Goal: Transaction & Acquisition: Purchase product/service

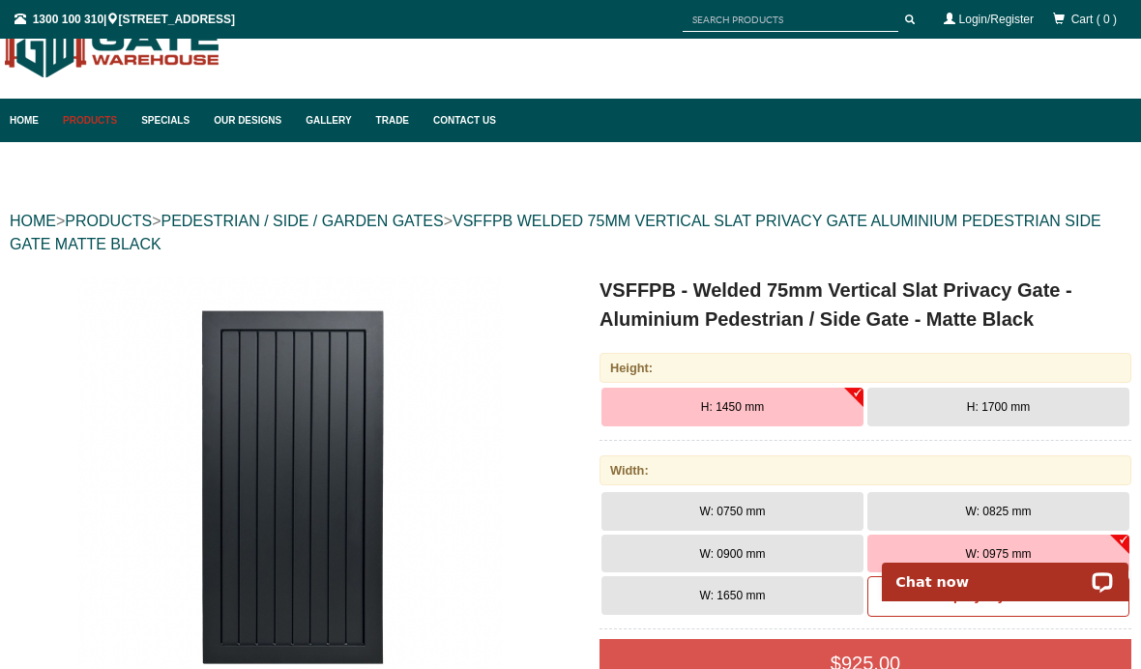
click at [1023, 408] on span "H: 1700 mm" at bounding box center [998, 407] width 63 height 14
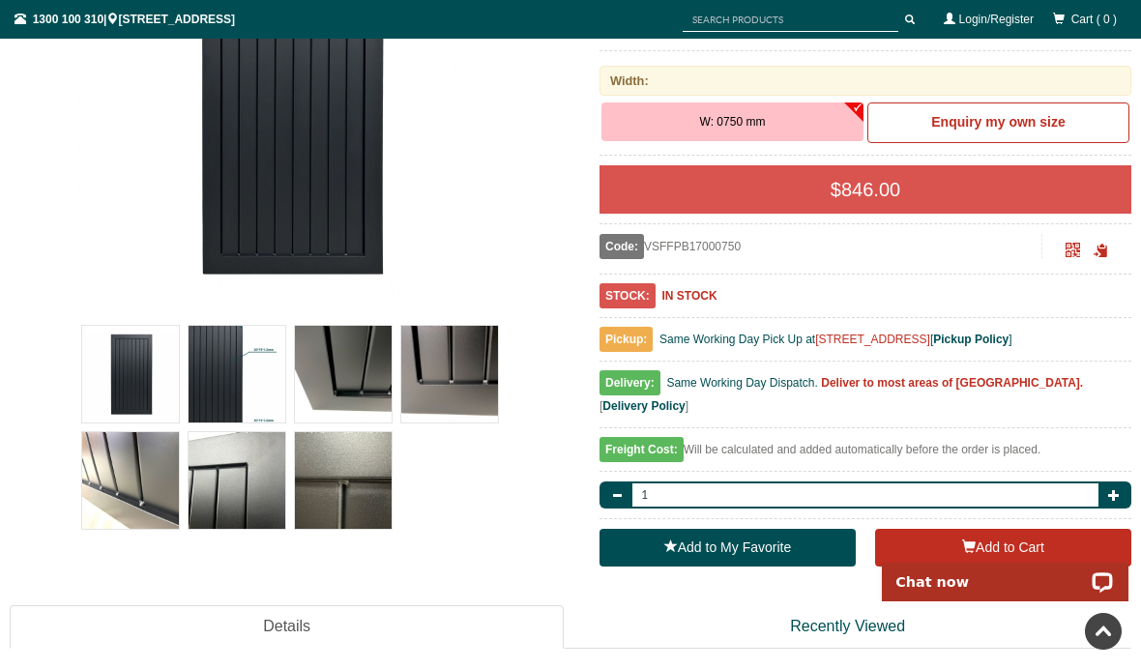
scroll to position [440, 0]
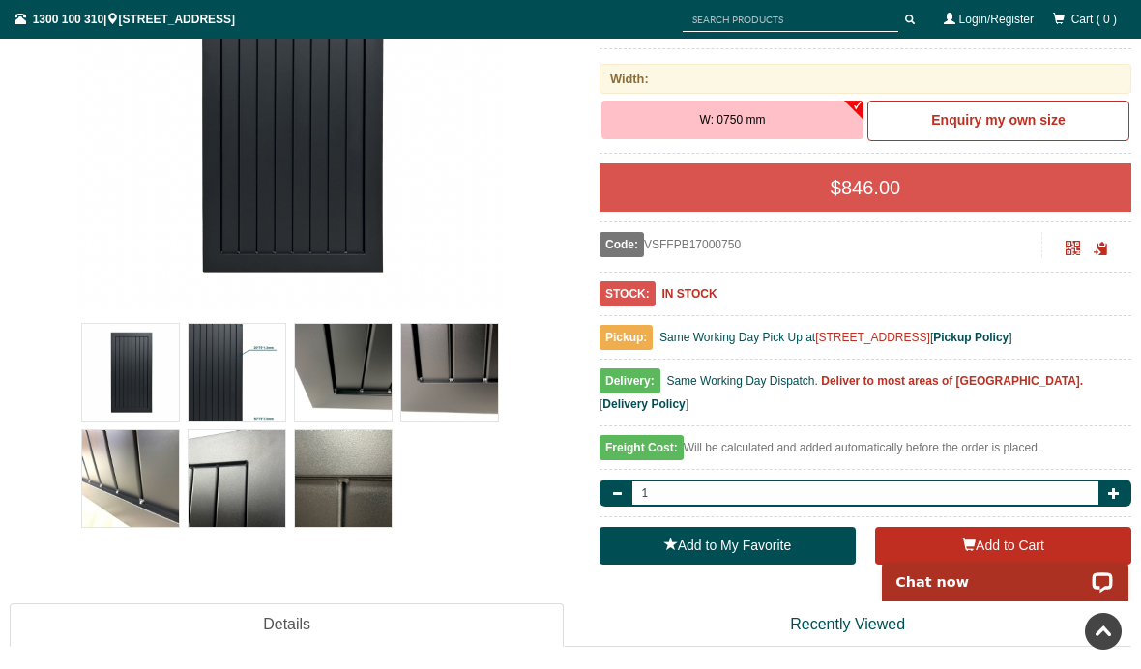
click at [363, 378] on img at bounding box center [343, 372] width 97 height 97
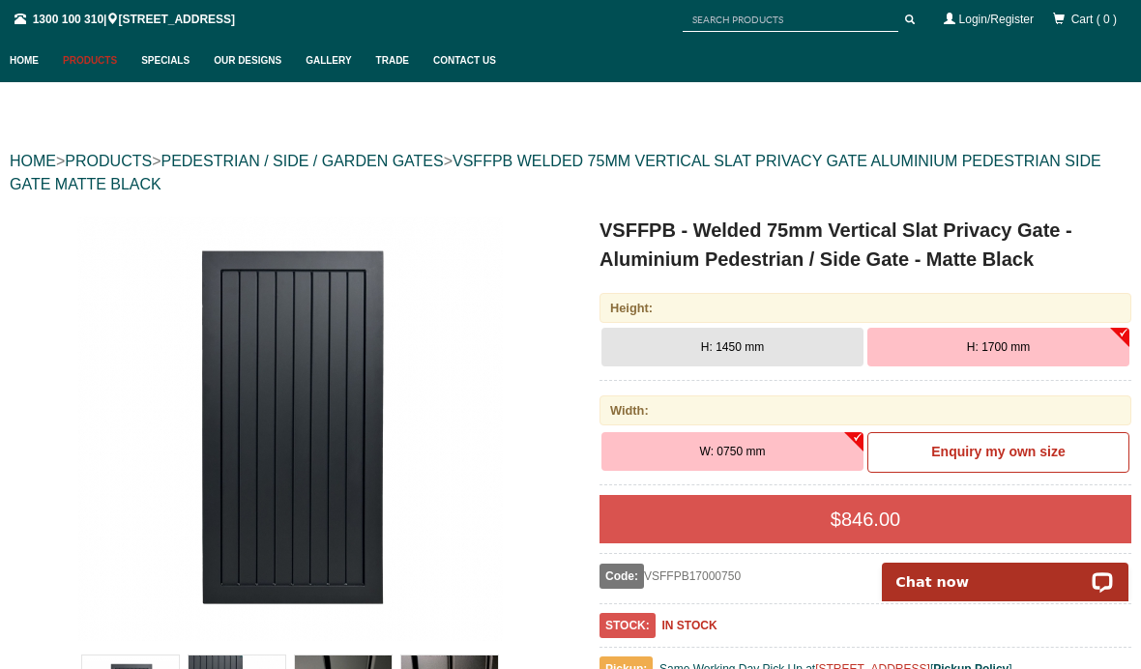
scroll to position [104, 0]
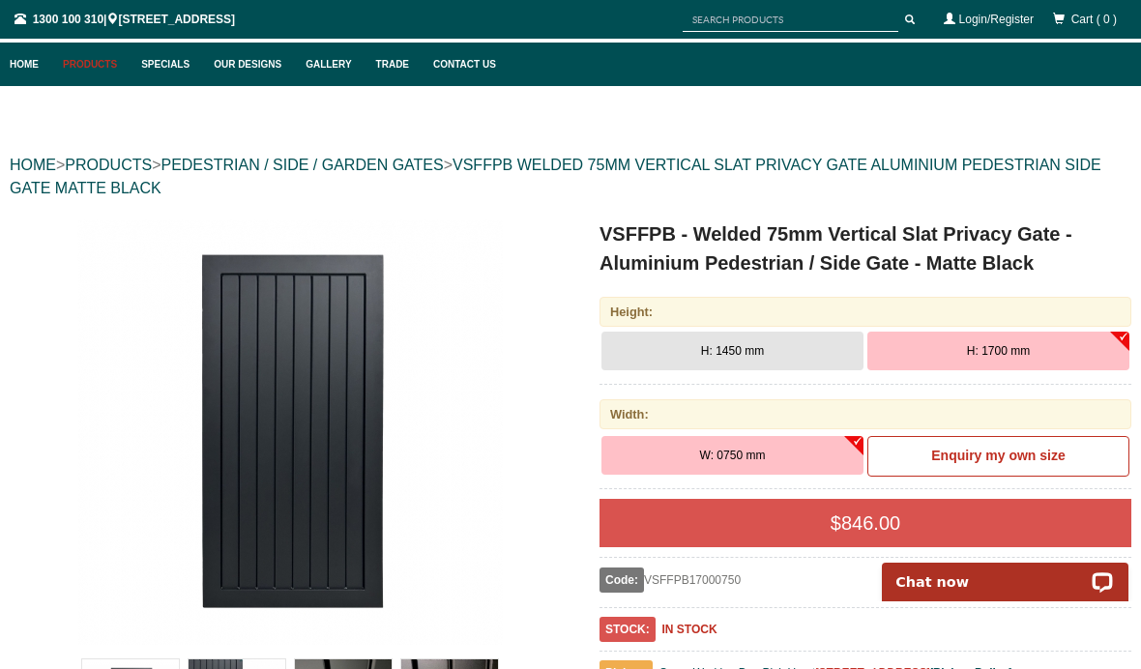
click at [855, 461] on button "W: 0750 mm" at bounding box center [732, 455] width 262 height 39
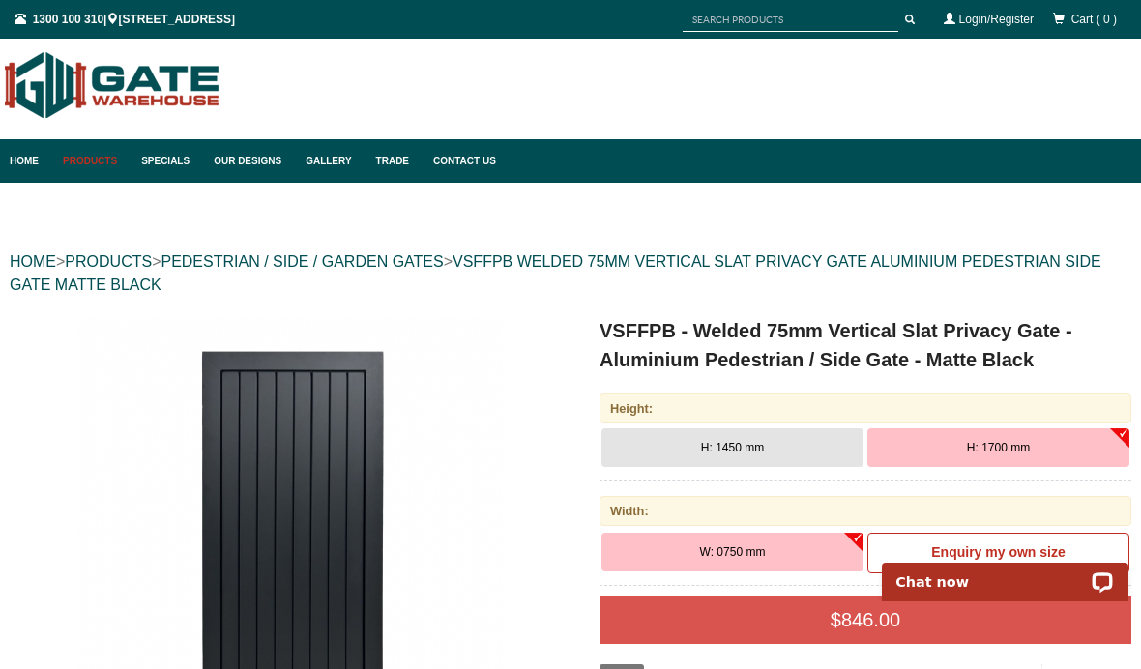
scroll to position [0, 0]
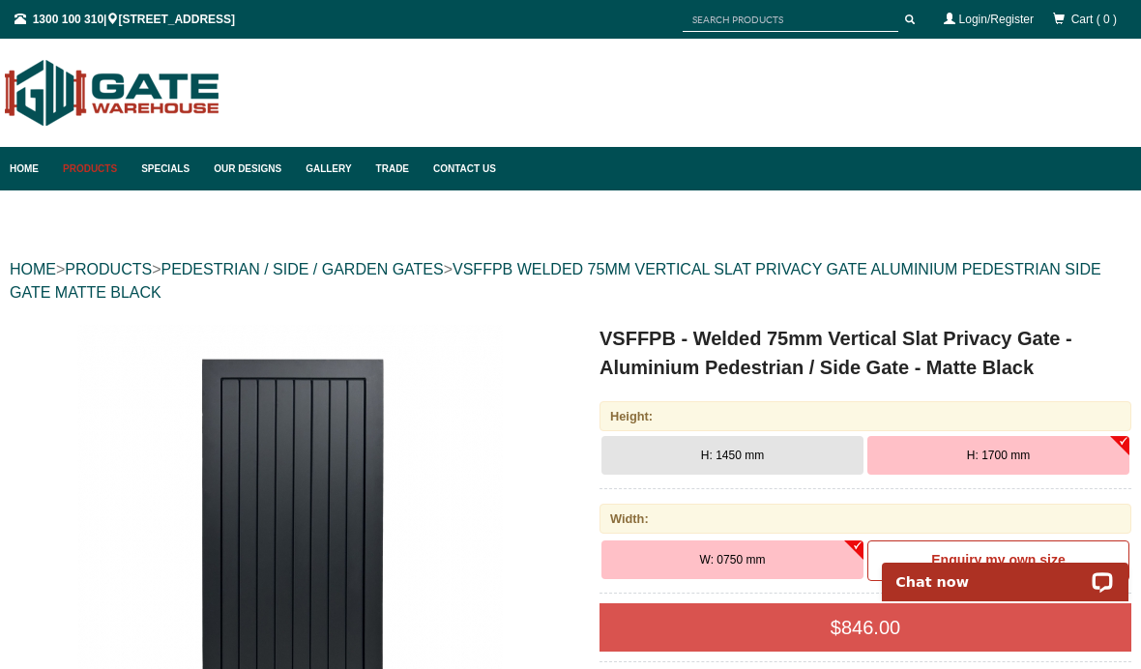
click at [89, 173] on link "Products" at bounding box center [92, 169] width 78 height 44
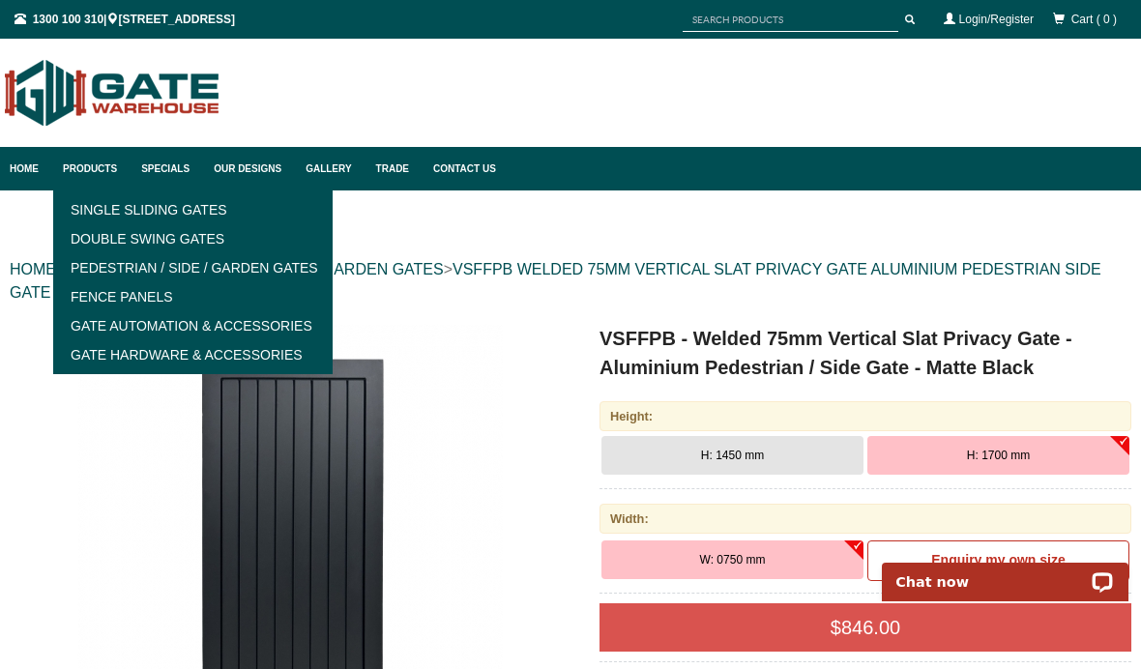
click at [103, 172] on link "Products" at bounding box center [92, 169] width 78 height 44
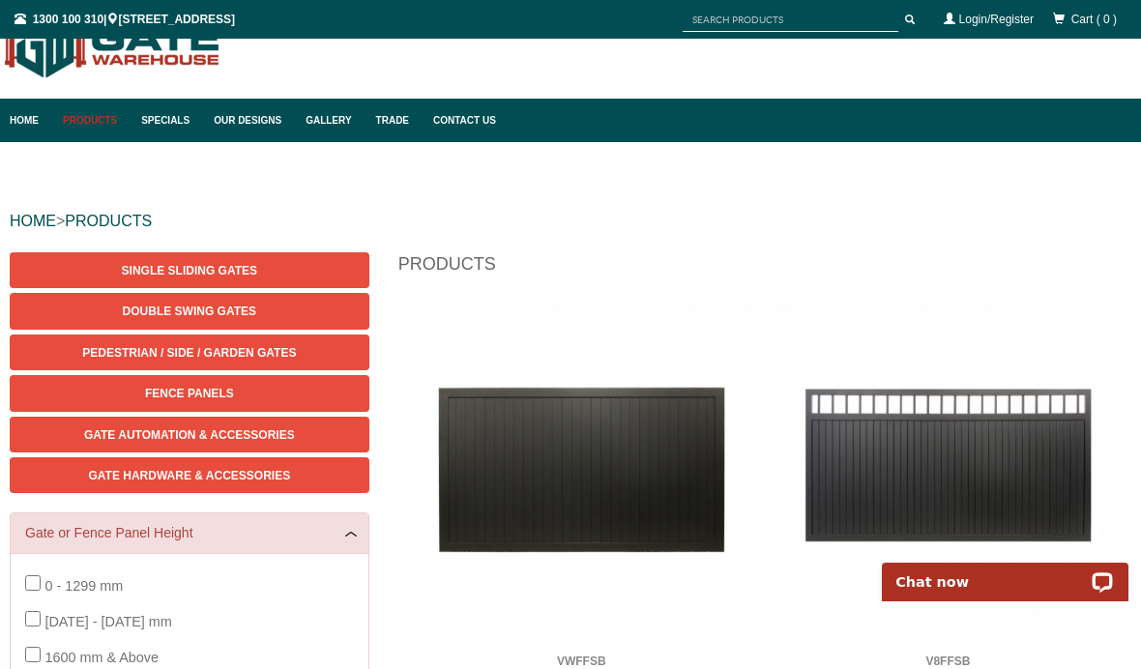
click at [208, 394] on span "Fence Panels" at bounding box center [189, 394] width 89 height 14
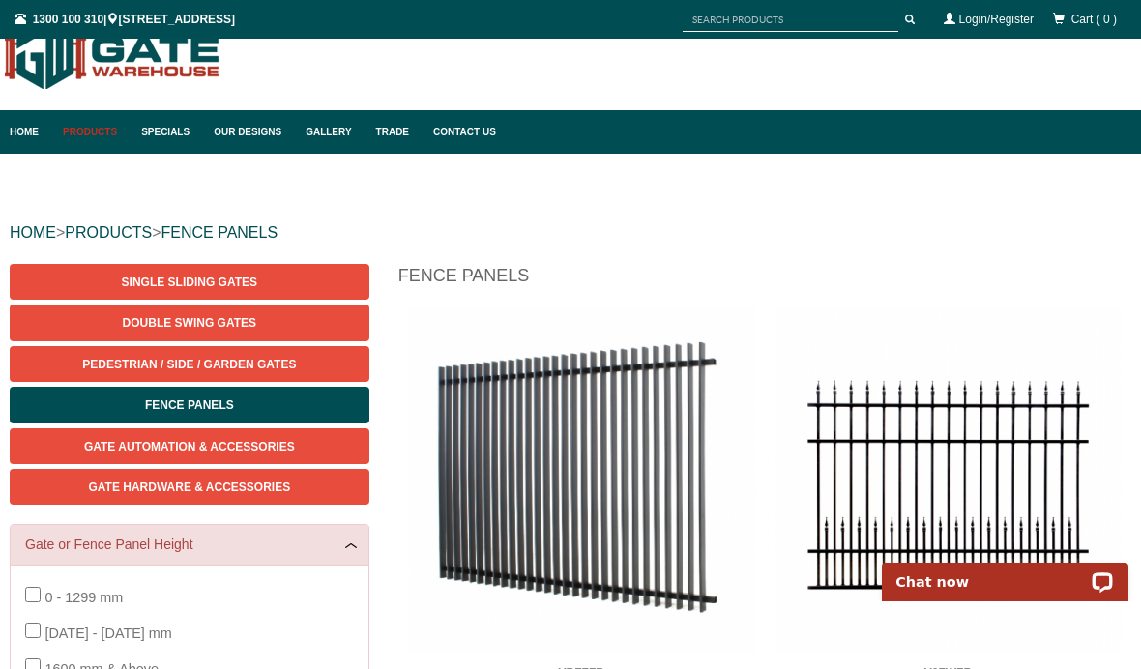
scroll to position [59, 0]
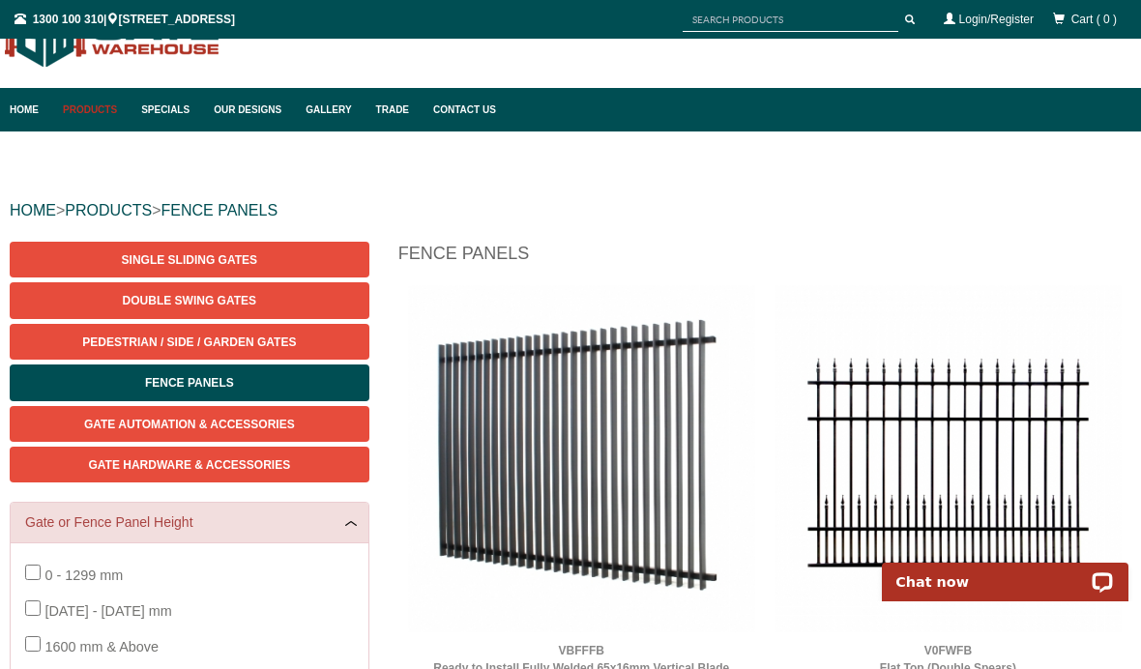
click at [304, 349] on link "Pedestrian / Side / Garden Gates" at bounding box center [190, 342] width 360 height 36
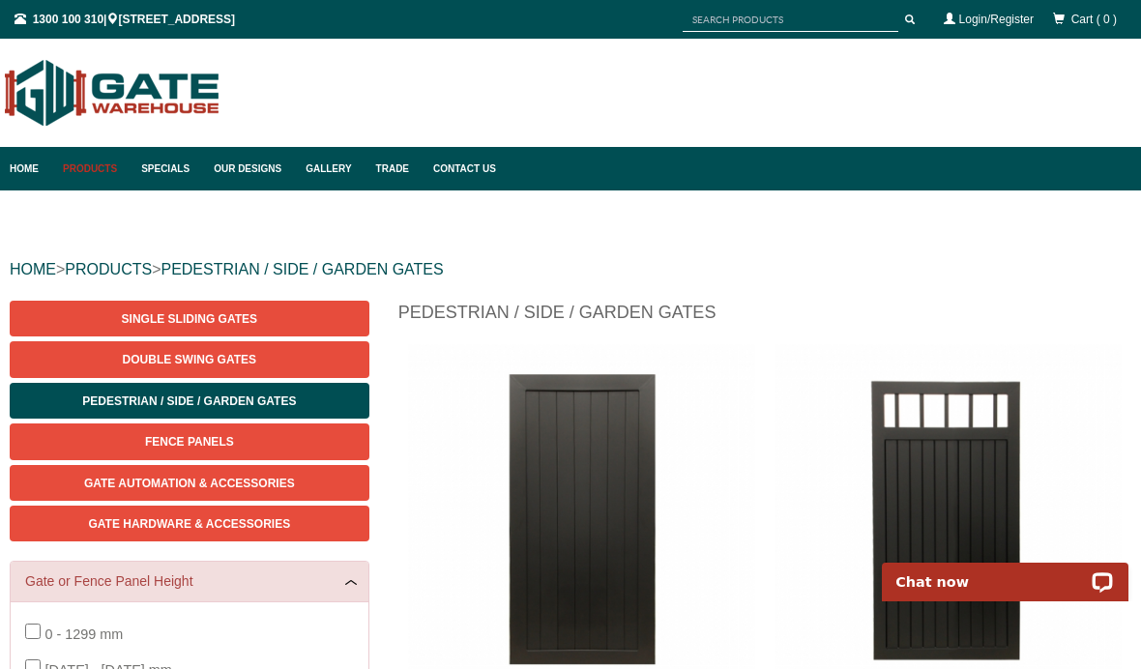
click at [225, 443] on span "Fence Panels" at bounding box center [189, 442] width 89 height 14
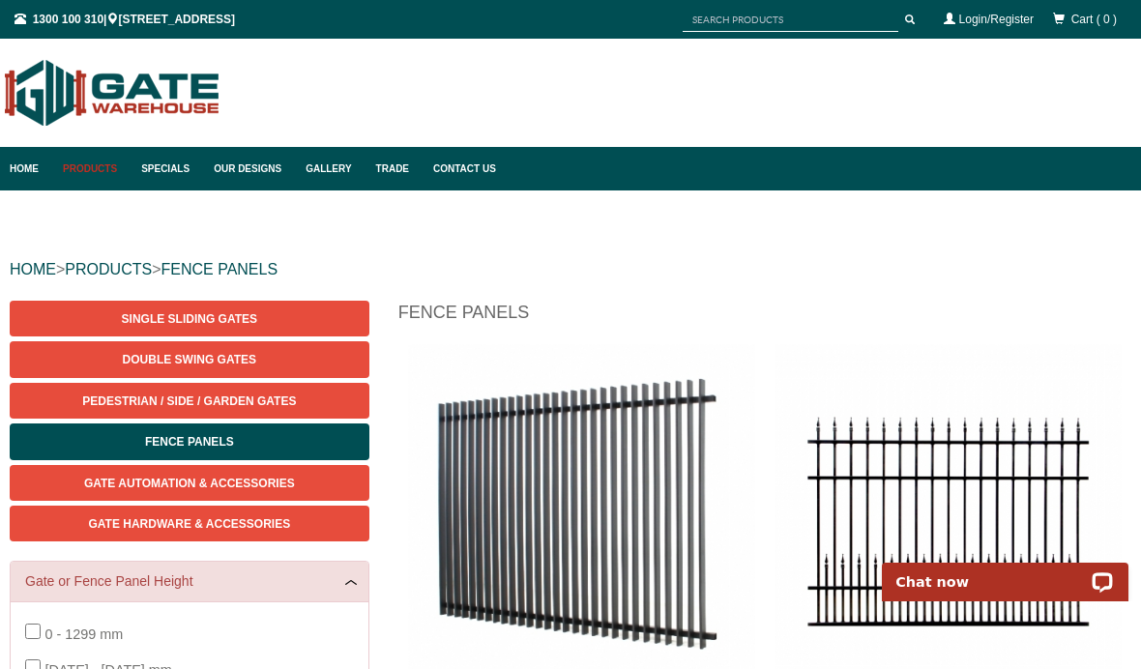
click at [282, 410] on link "Pedestrian / Side / Garden Gates" at bounding box center [190, 401] width 360 height 36
